Goal: Transaction & Acquisition: Subscribe to service/newsletter

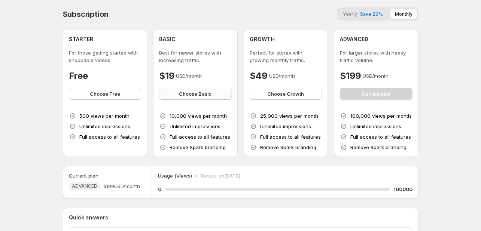
click at [187, 95] on span "Choose Basic" at bounding box center [195, 93] width 33 height 7
click at [199, 92] on span "Choose Basic" at bounding box center [195, 93] width 33 height 7
click at [194, 95] on span "Choose Basic" at bounding box center [195, 93] width 33 height 7
